Goal: Transaction & Acquisition: Purchase product/service

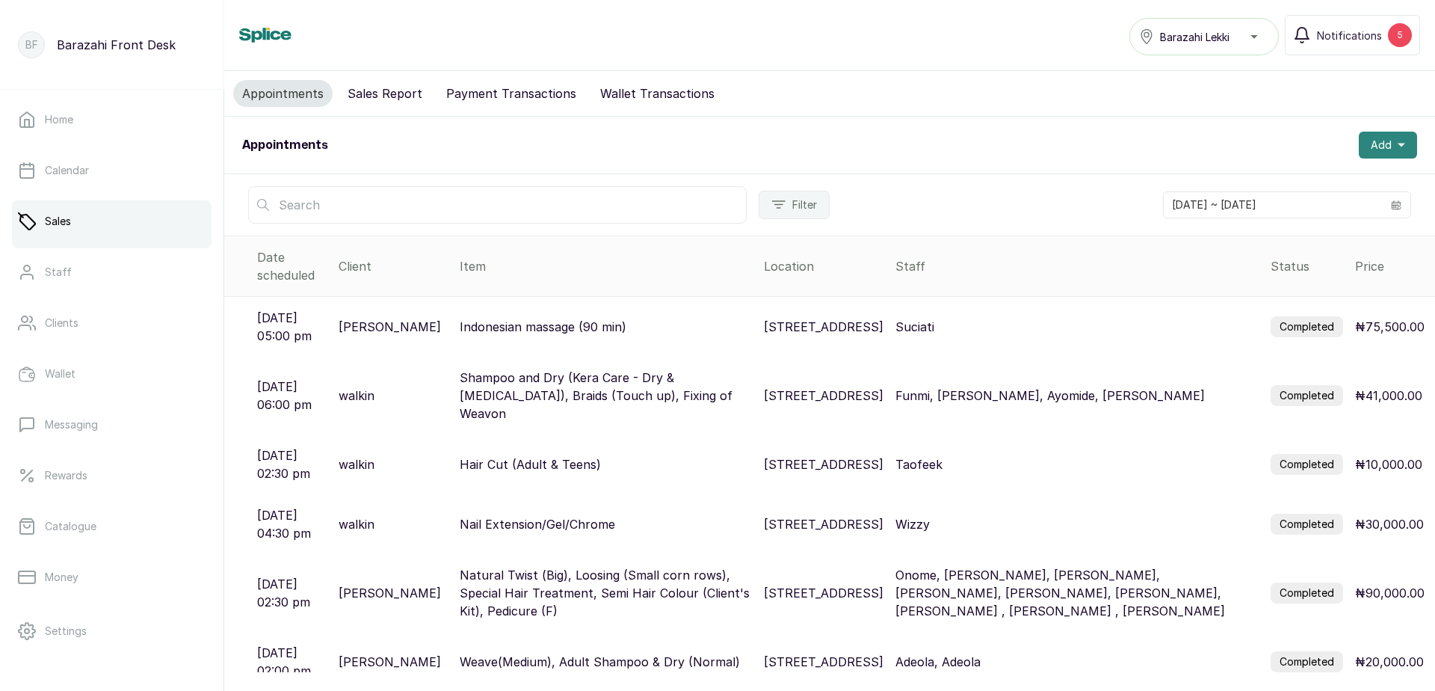
click at [1371, 146] on span "Add" at bounding box center [1381, 145] width 21 height 15
click at [1284, 215] on span "New Sale" at bounding box center [1334, 215] width 144 height 18
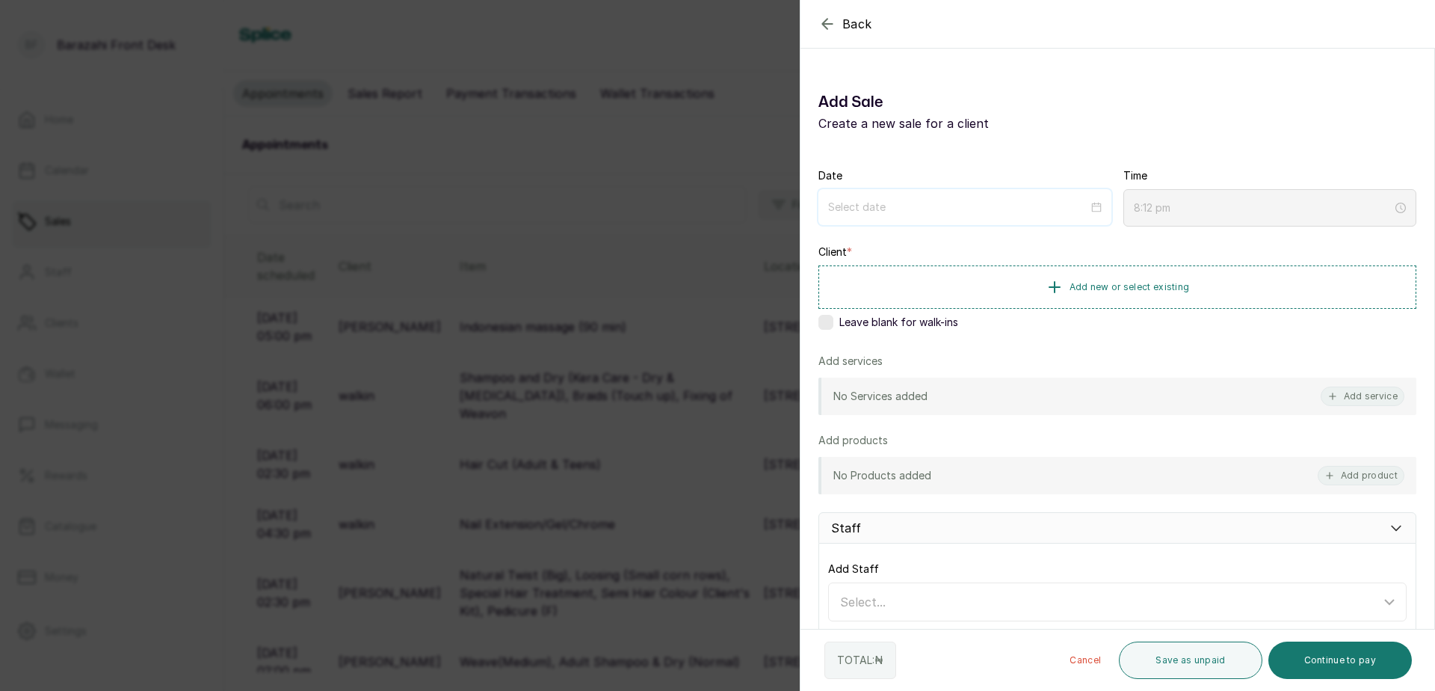
click at [1080, 211] on input at bounding box center [958, 207] width 260 height 16
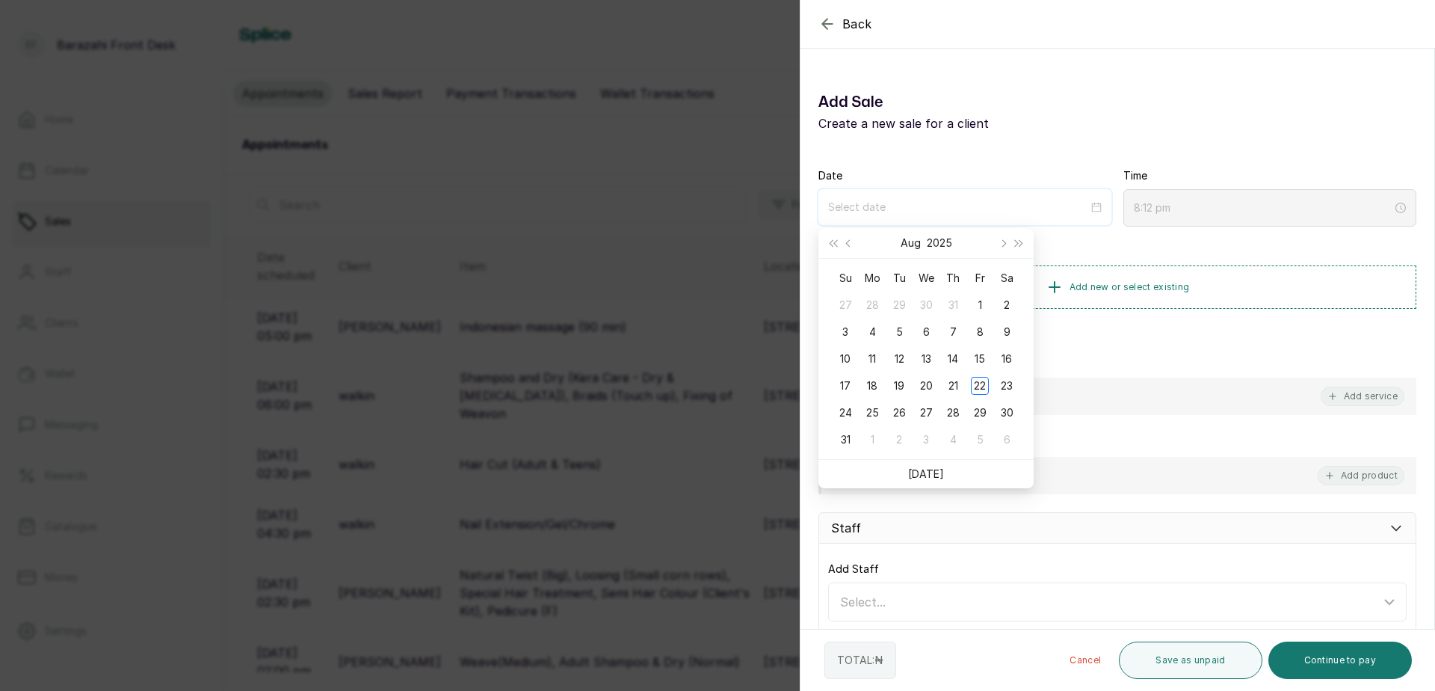
click at [1094, 210] on div at bounding box center [965, 207] width 274 height 16
type input "[DATE]"
click at [978, 388] on div "22" at bounding box center [980, 386] width 18 height 18
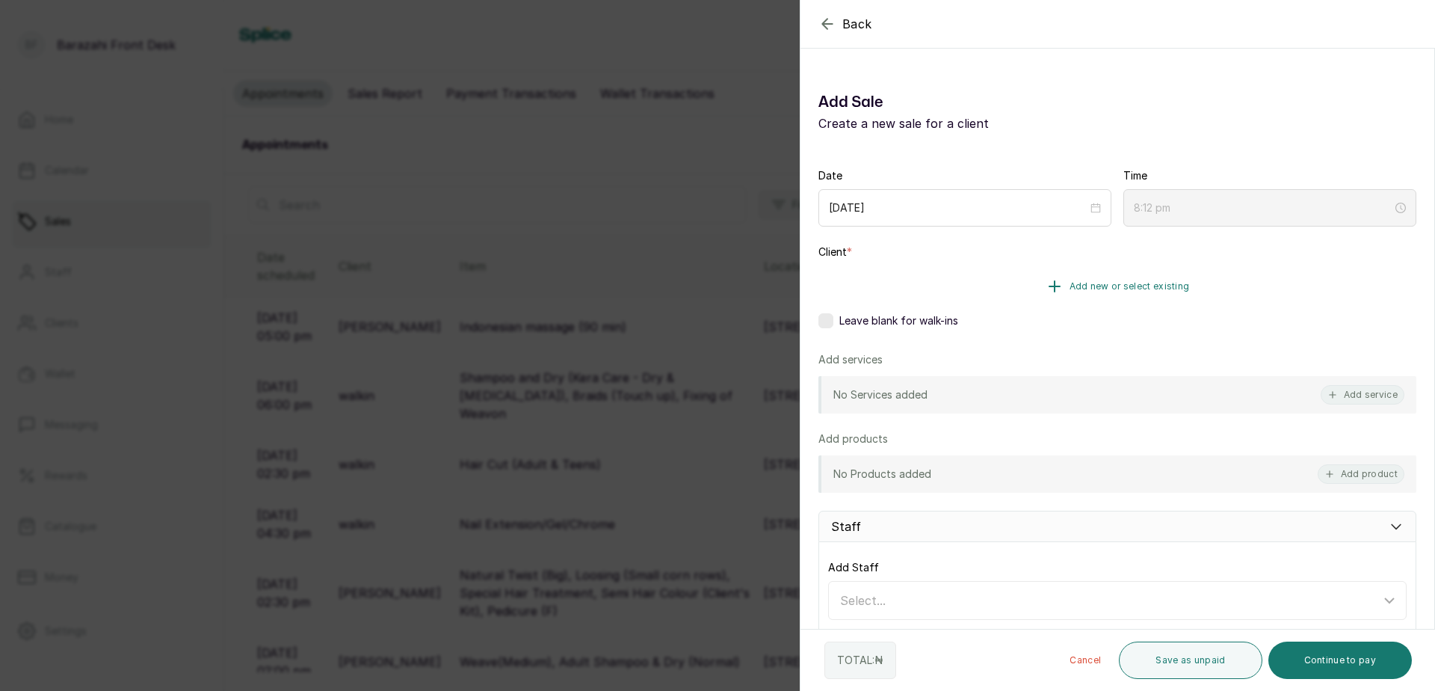
click at [1070, 287] on span "Add new or select existing" at bounding box center [1130, 286] width 120 height 12
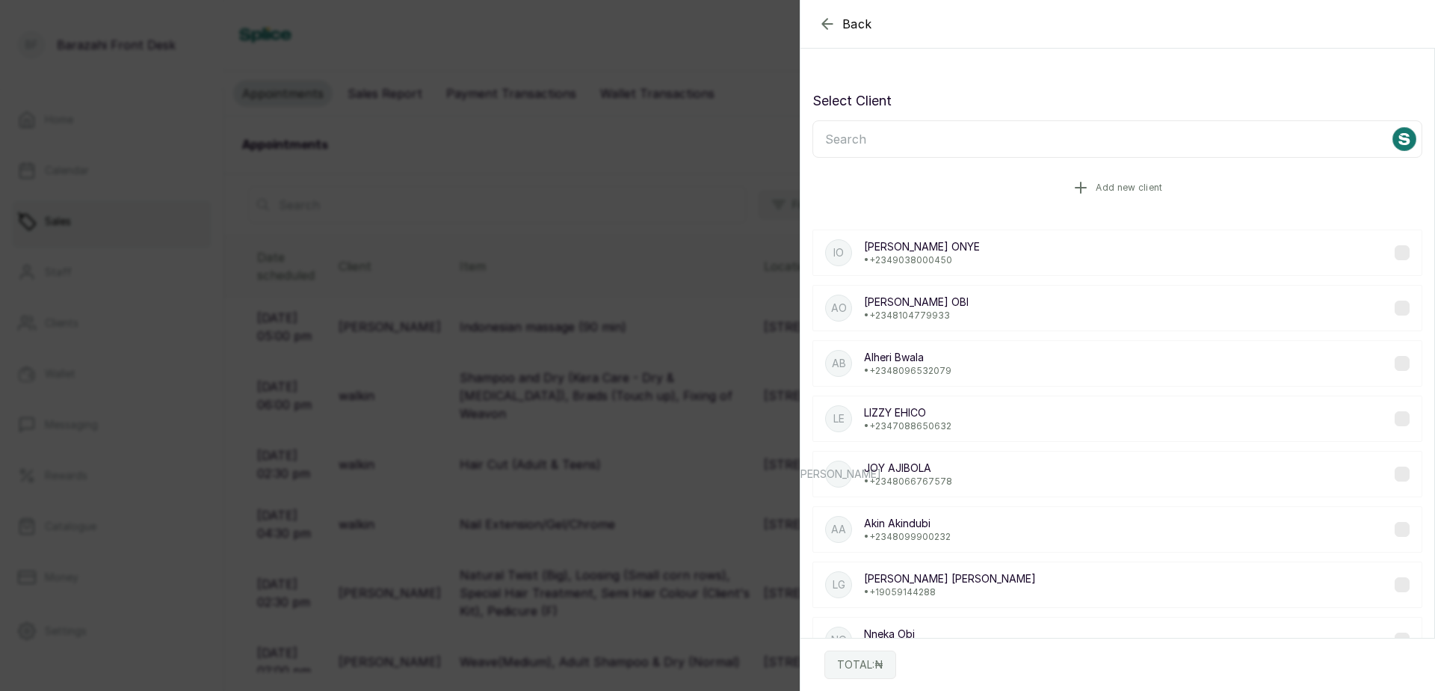
click at [1106, 185] on span "Add new client" at bounding box center [1129, 188] width 67 height 12
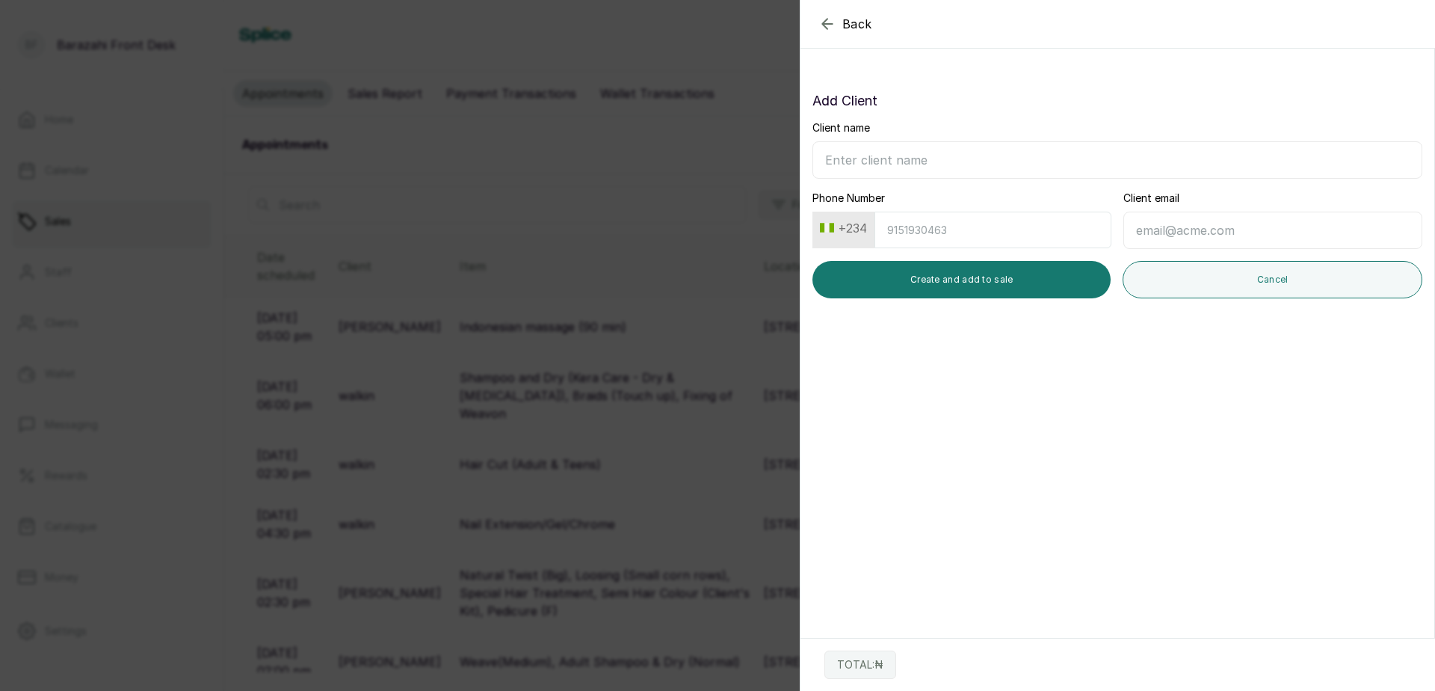
click at [895, 160] on input "Client name" at bounding box center [1118, 159] width 610 height 37
type input "ALHAJA FOLASADE"
click at [915, 232] on input "Phone Number" at bounding box center [993, 230] width 237 height 37
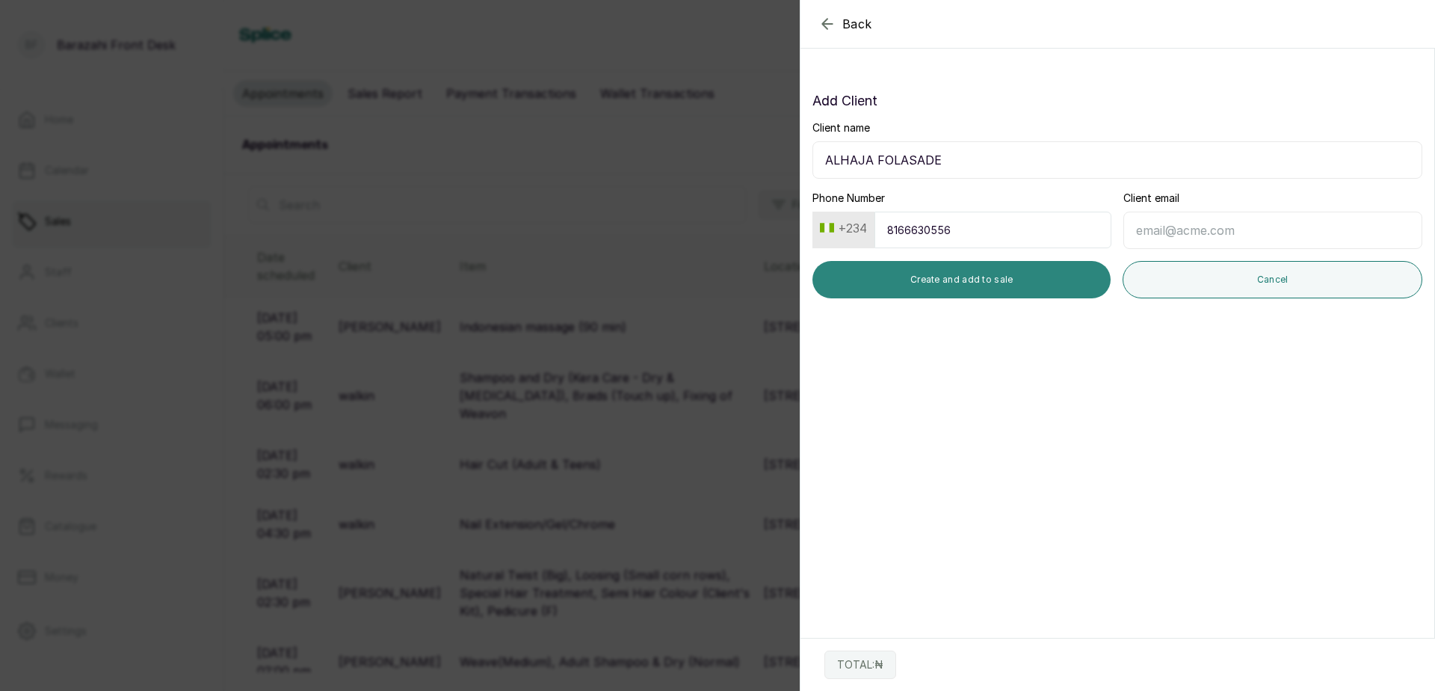
type input "8166630556"
click at [1052, 271] on button "Create and add to sale" at bounding box center [962, 279] width 298 height 37
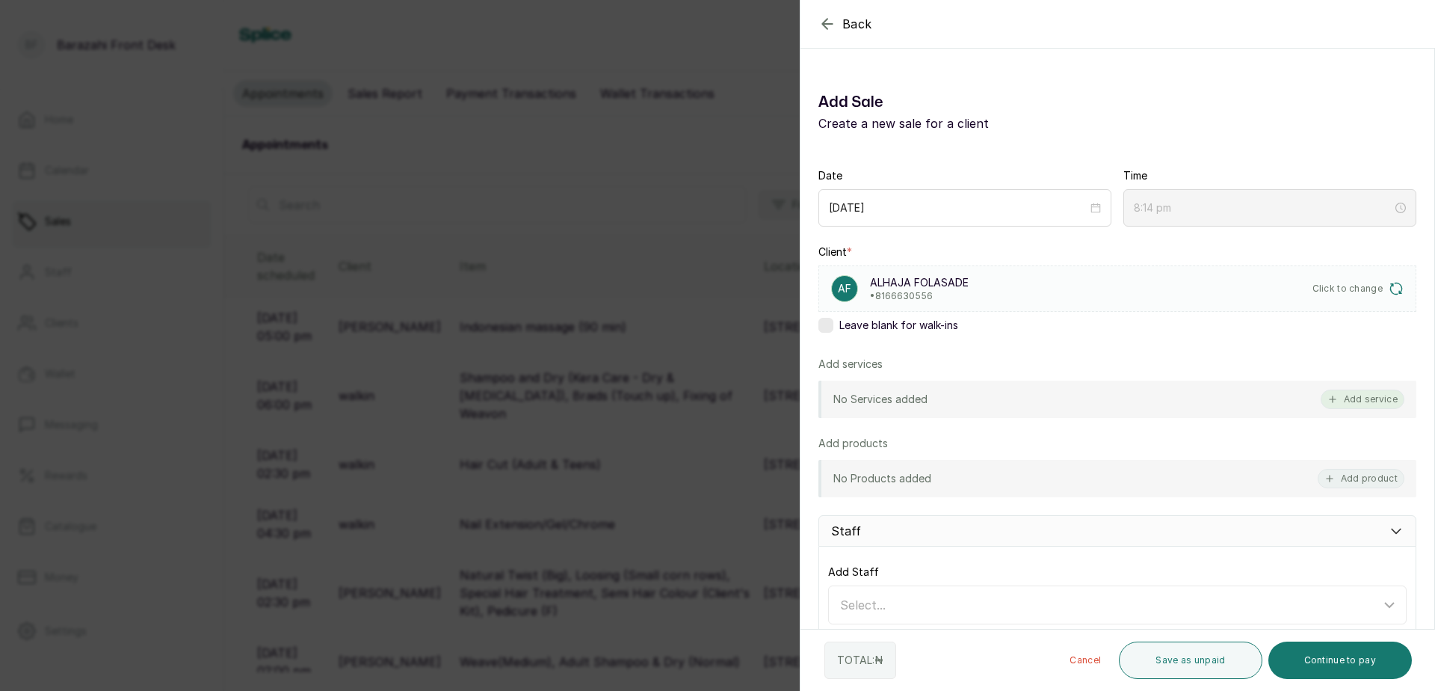
click at [1359, 398] on button "Add service" at bounding box center [1363, 398] width 84 height 19
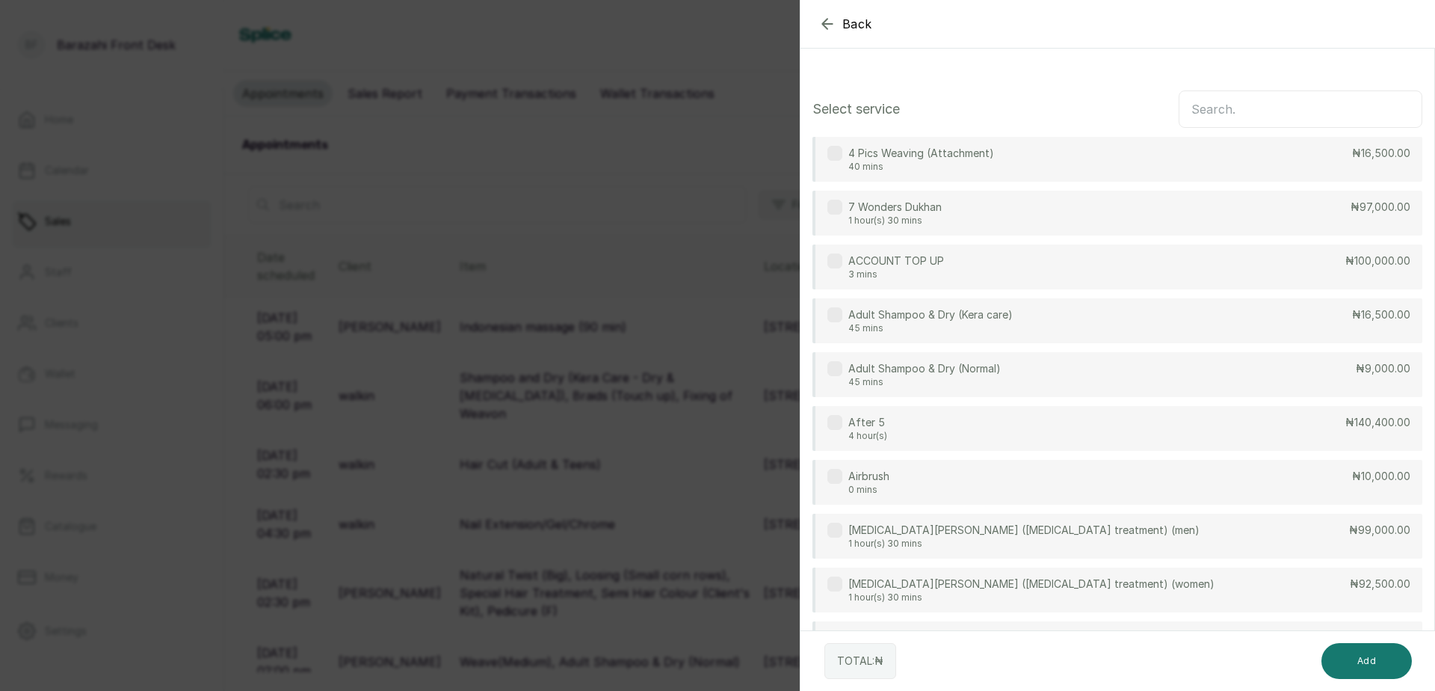
click at [1222, 111] on input "text" at bounding box center [1301, 108] width 244 height 37
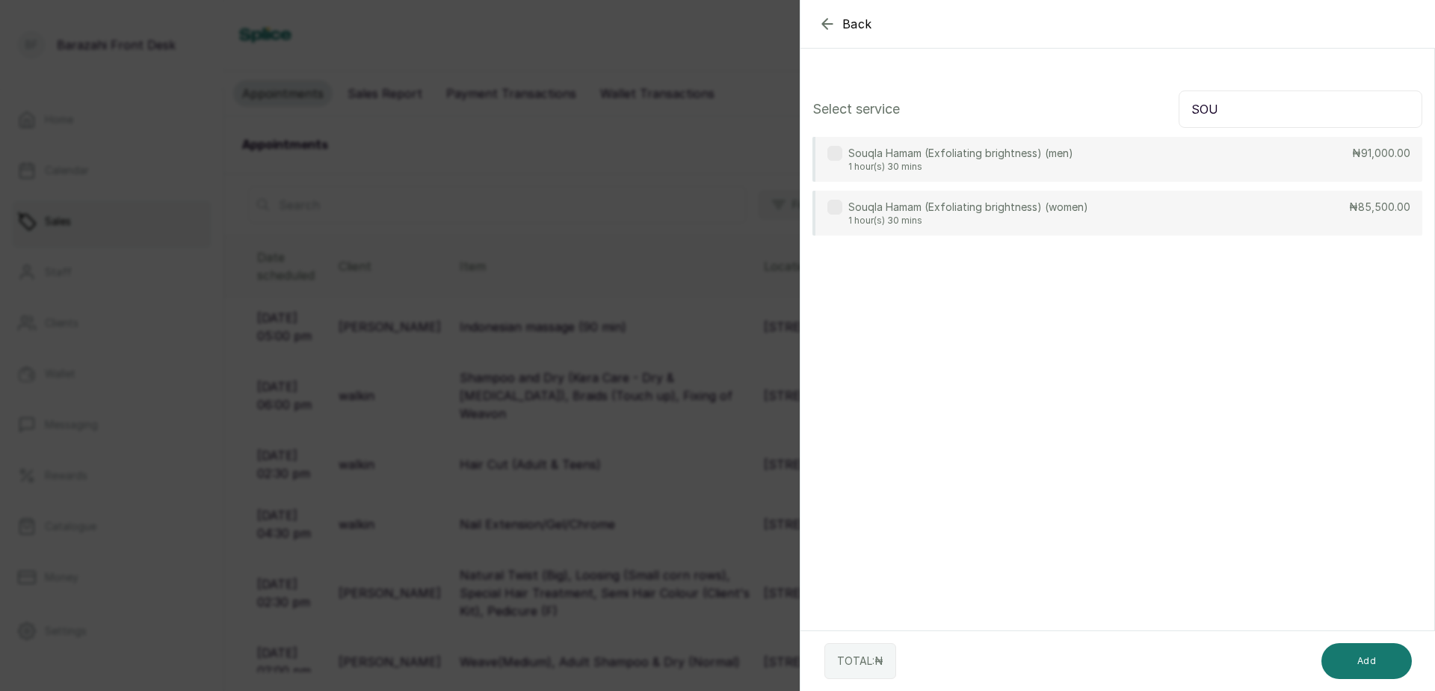
type input "SOU"
click at [1262, 199] on div "Souqla Hamam (Exfoliating brightness) (women) 1 hour(s) 30 mins ₦85,500.00" at bounding box center [1118, 213] width 610 height 45
click at [1372, 651] on button "Add" at bounding box center [1367, 661] width 90 height 36
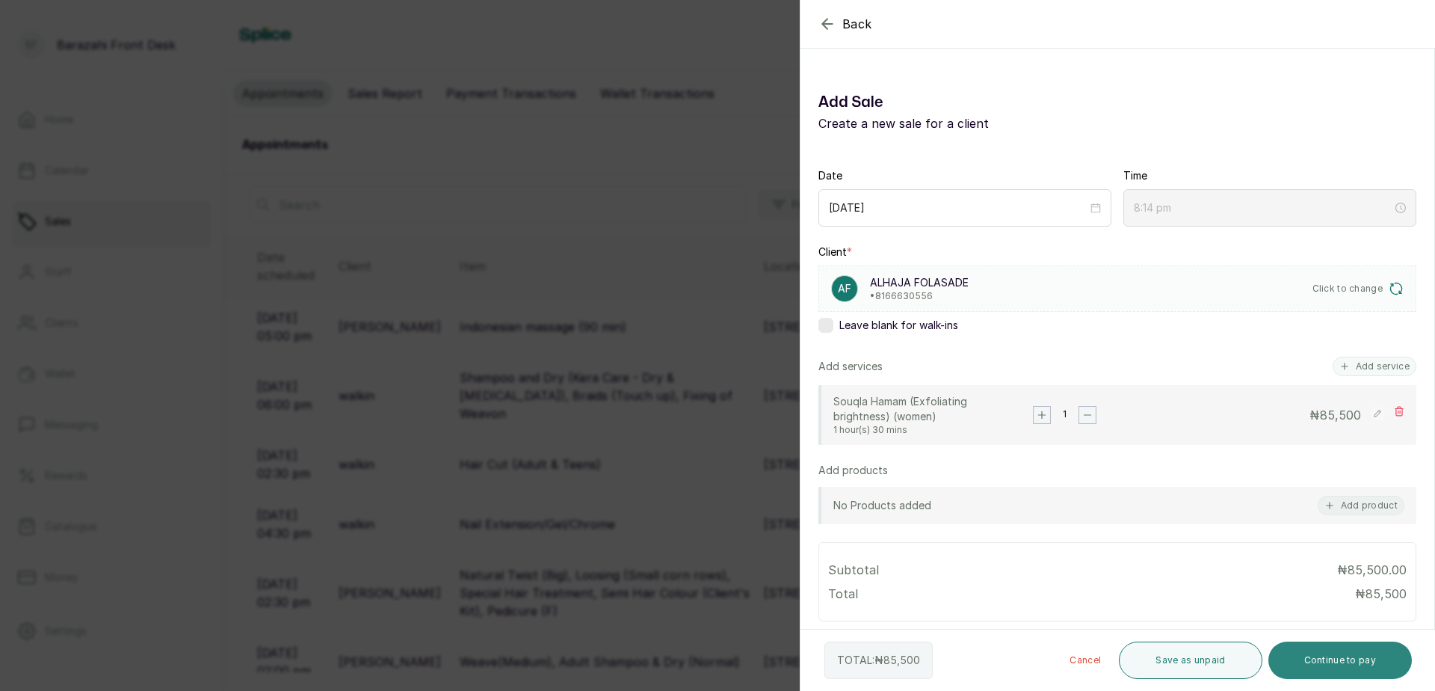
click at [1342, 663] on button "Continue to pay" at bounding box center [1340, 659] width 144 height 37
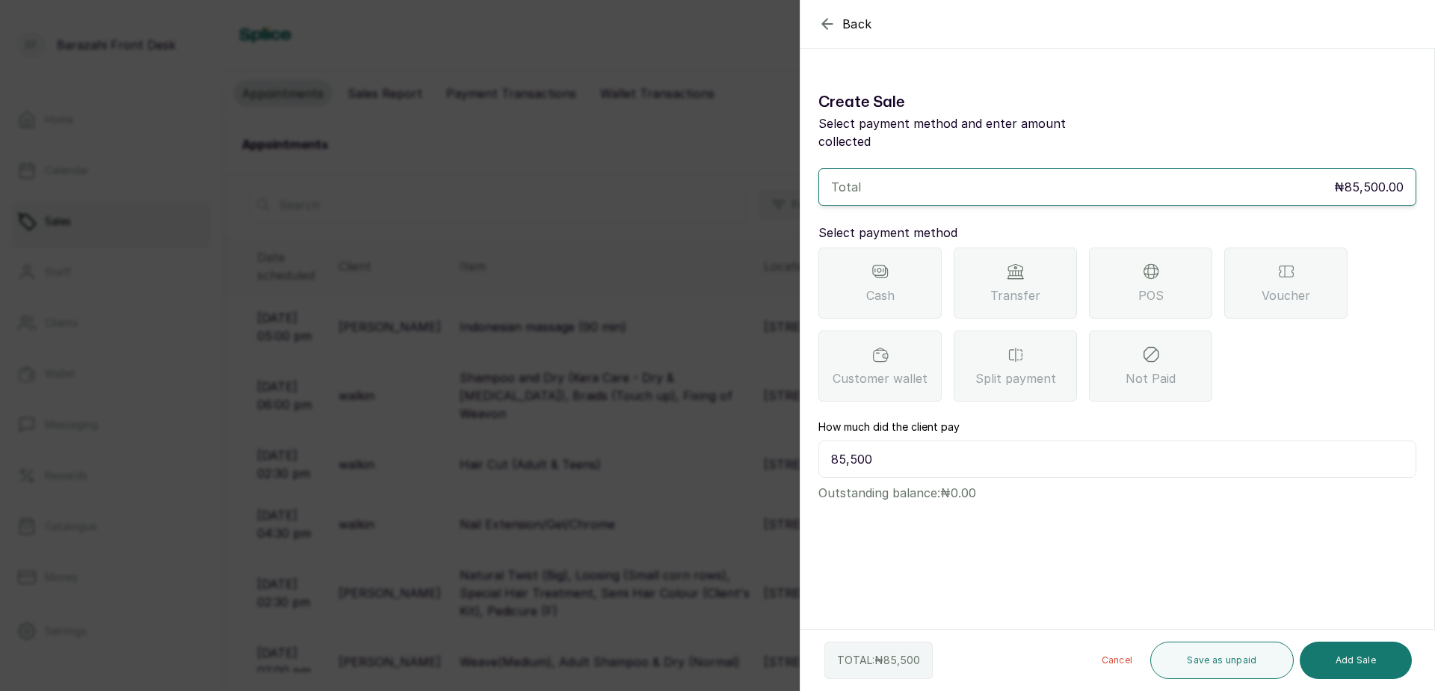
click at [1184, 274] on div "POS" at bounding box center [1150, 282] width 123 height 71
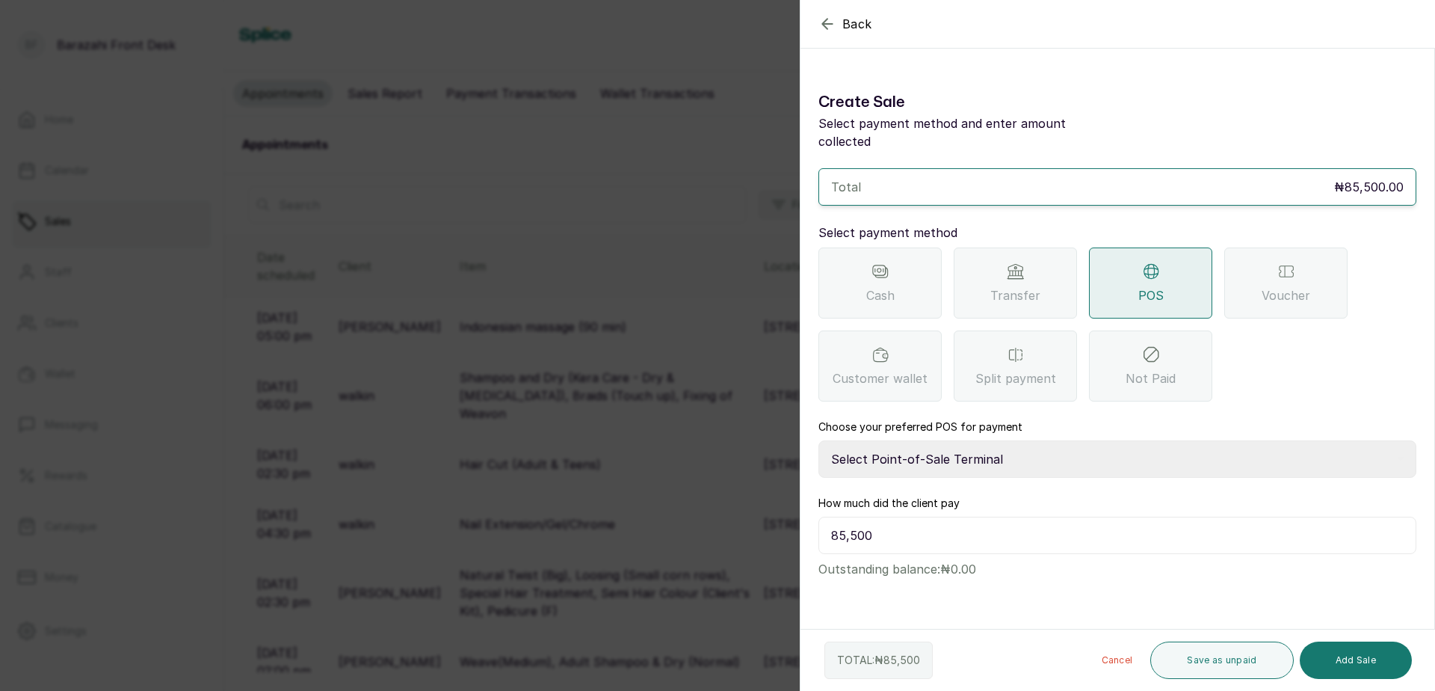
click at [928, 447] on select "Select Point-of-Sale Terminal [GEOGRAPHIC_DATA] POS Paystack-Titan Access POS A…" at bounding box center [1118, 458] width 598 height 37
select select "167b6f8a-d5d1-4786-a93b-04c747e16f1a"
click at [819, 440] on select "Select Point-of-Sale Terminal [GEOGRAPHIC_DATA] POS Paystack-Titan Access POS A…" at bounding box center [1118, 458] width 598 height 37
click at [1364, 665] on button "Add Sale" at bounding box center [1356, 659] width 112 height 37
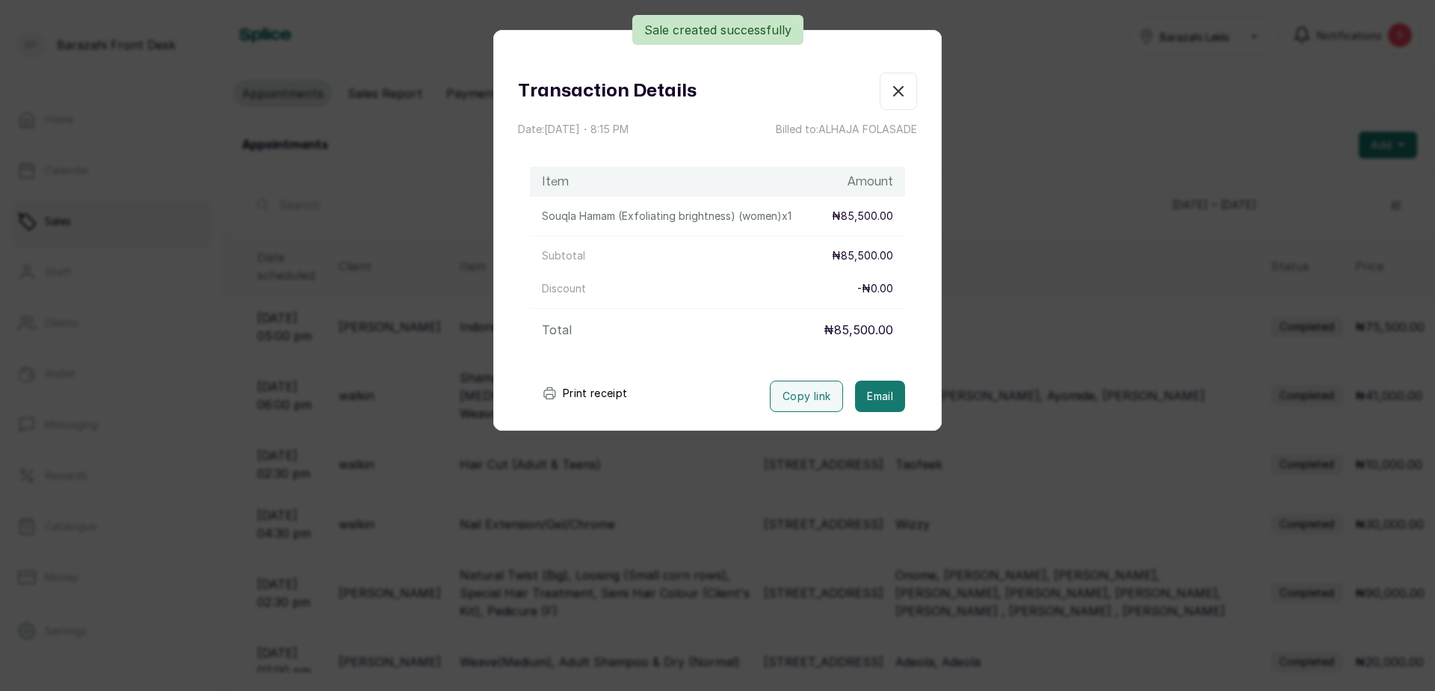
click at [596, 392] on button "Print receipt" at bounding box center [585, 393] width 110 height 30
click at [894, 92] on icon "button" at bounding box center [898, 91] width 9 height 9
